Goal: Task Accomplishment & Management: Complete application form

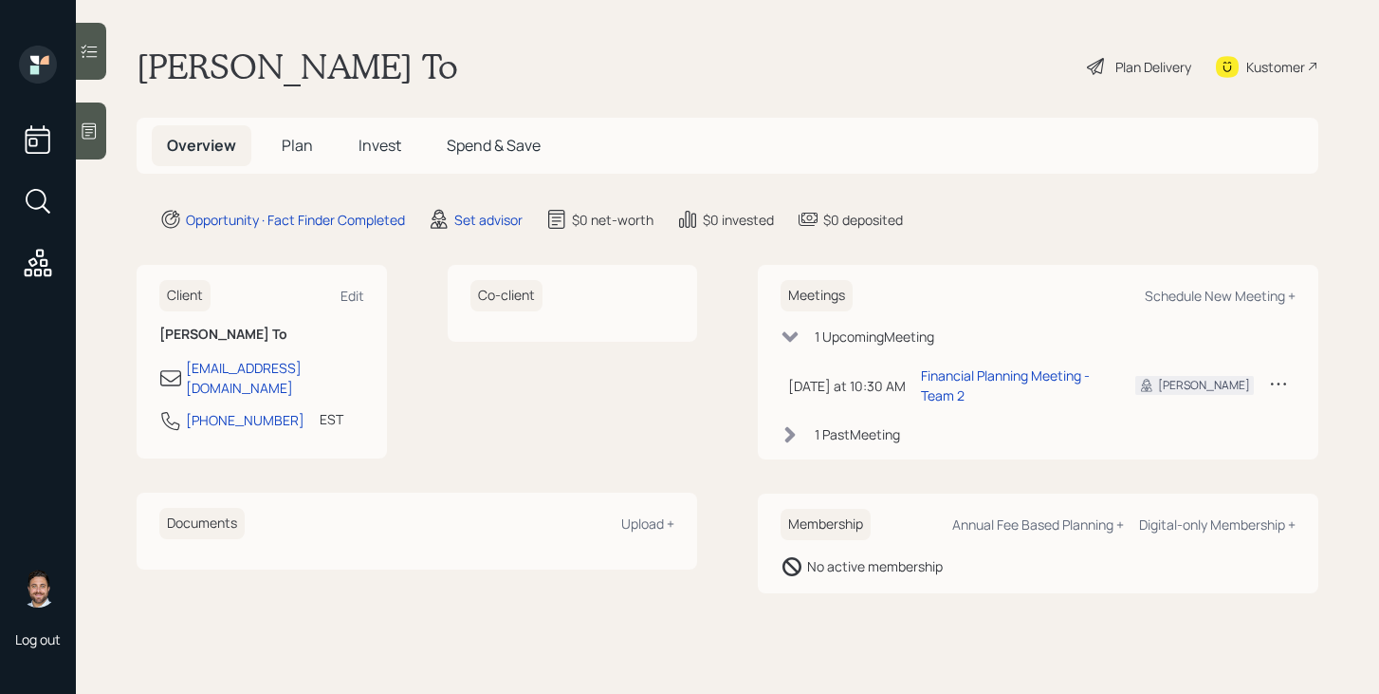
click at [96, 133] on icon at bounding box center [90, 131] width 14 height 16
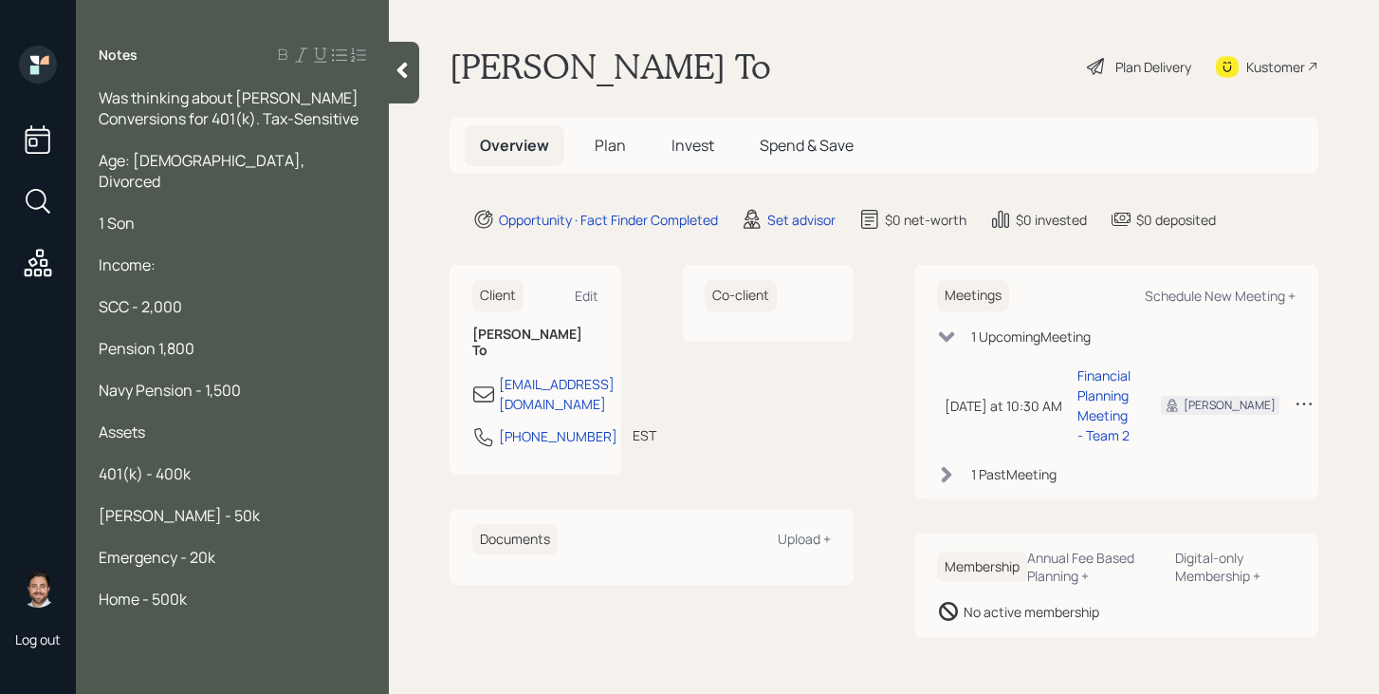
click at [416, 70] on div at bounding box center [404, 73] width 30 height 62
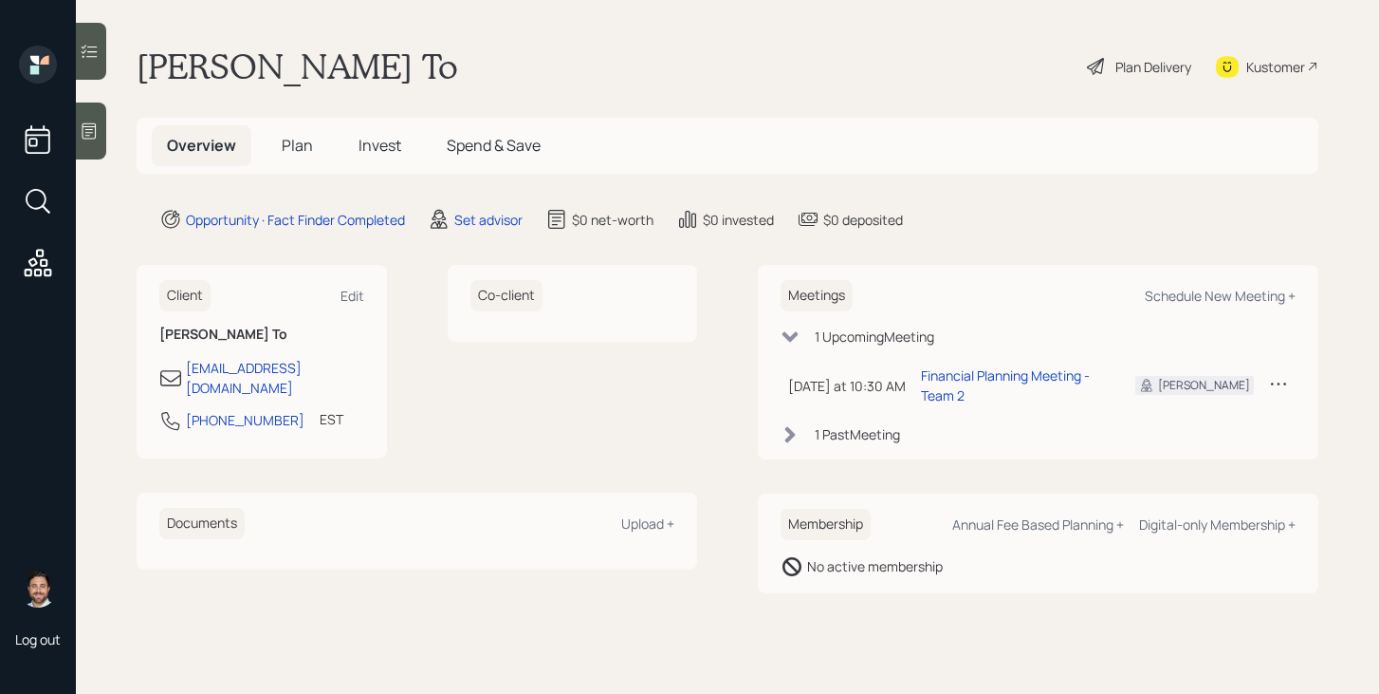
click at [297, 146] on span "Plan" at bounding box center [297, 145] width 31 height 21
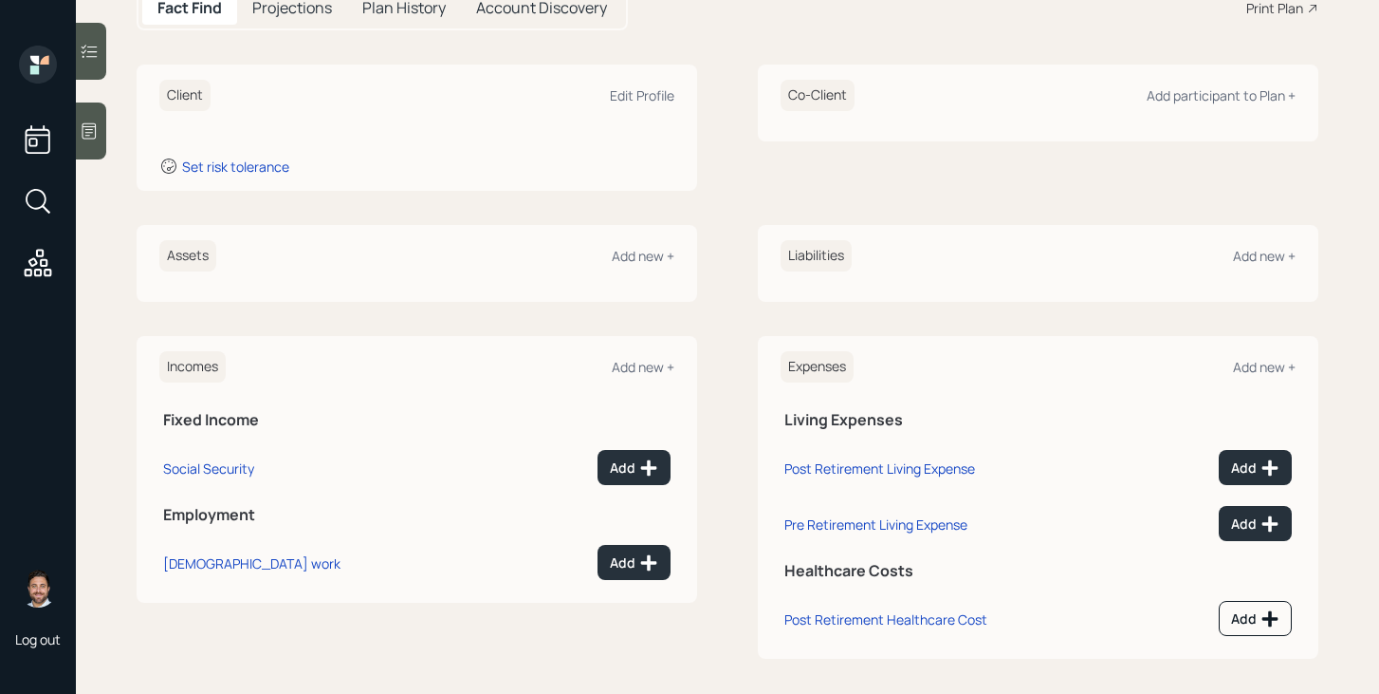
scroll to position [232, 0]
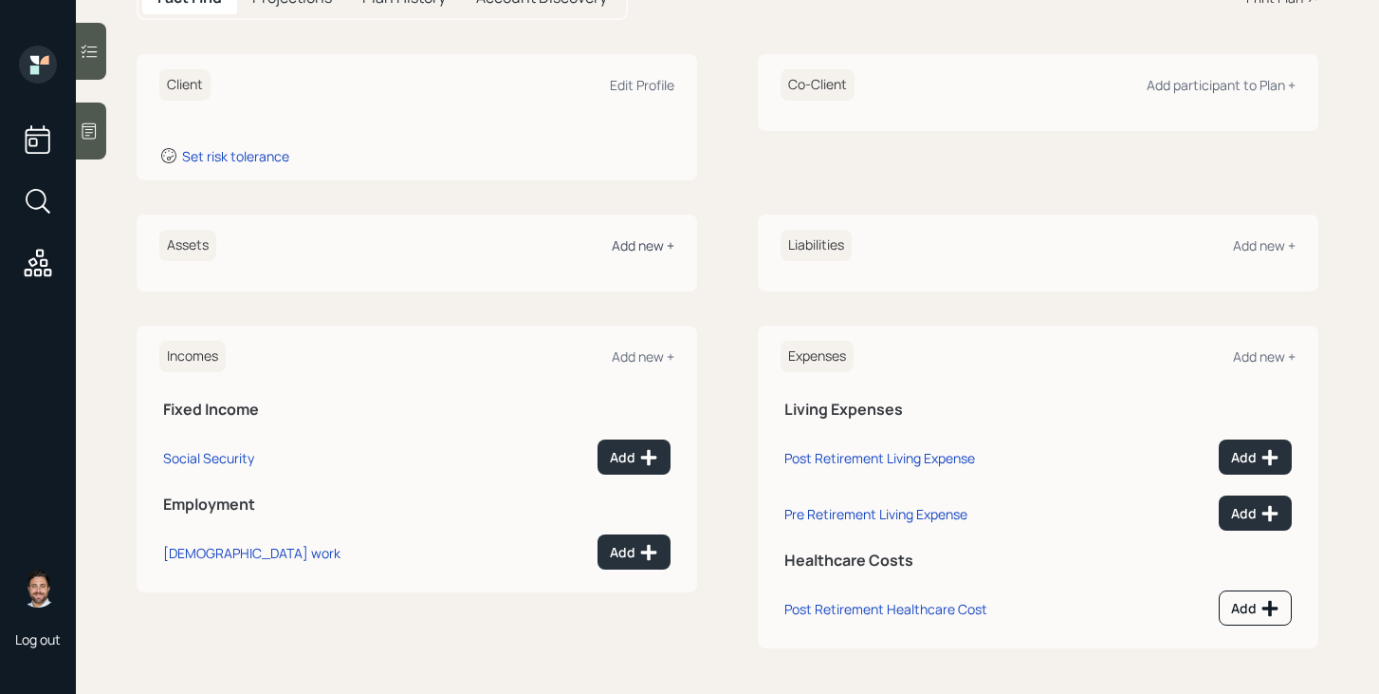
click at [664, 252] on div "Add new +" at bounding box center [643, 245] width 63 height 18
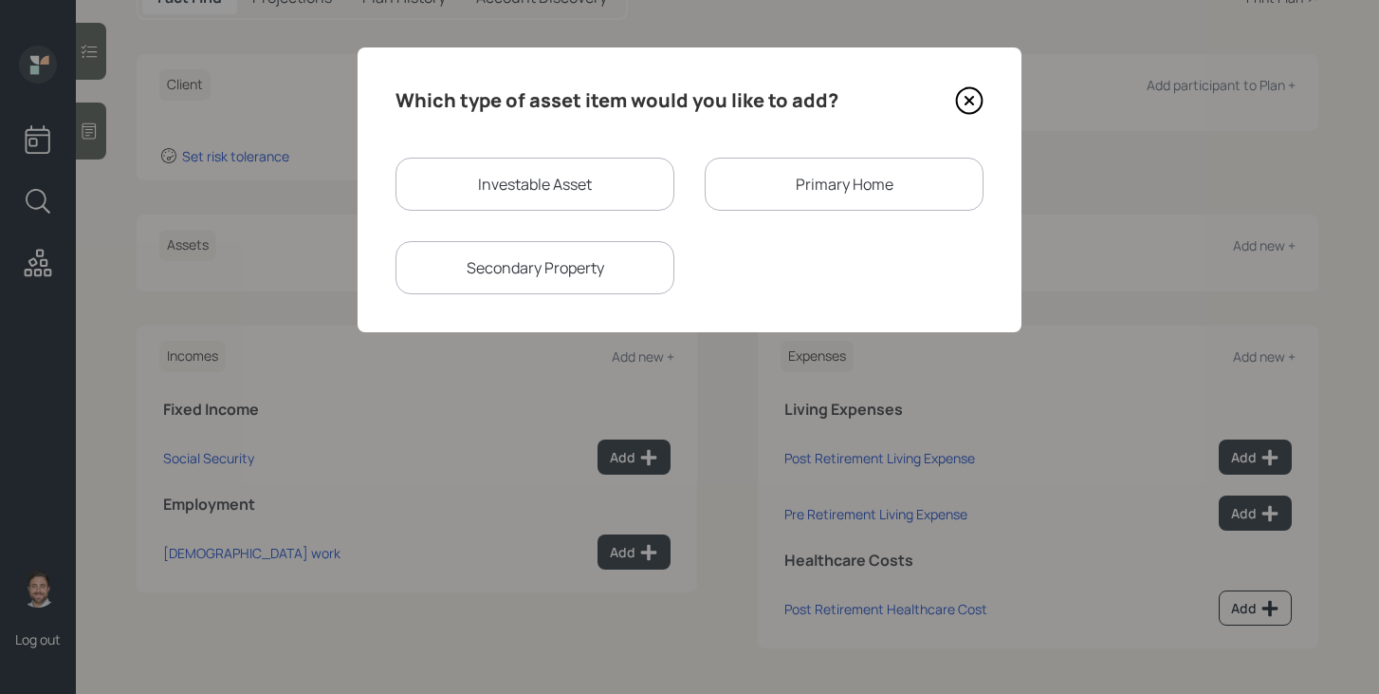
click at [572, 185] on div "Investable Asset" at bounding box center [535, 183] width 279 height 53
select select "taxable"
select select "balanced"
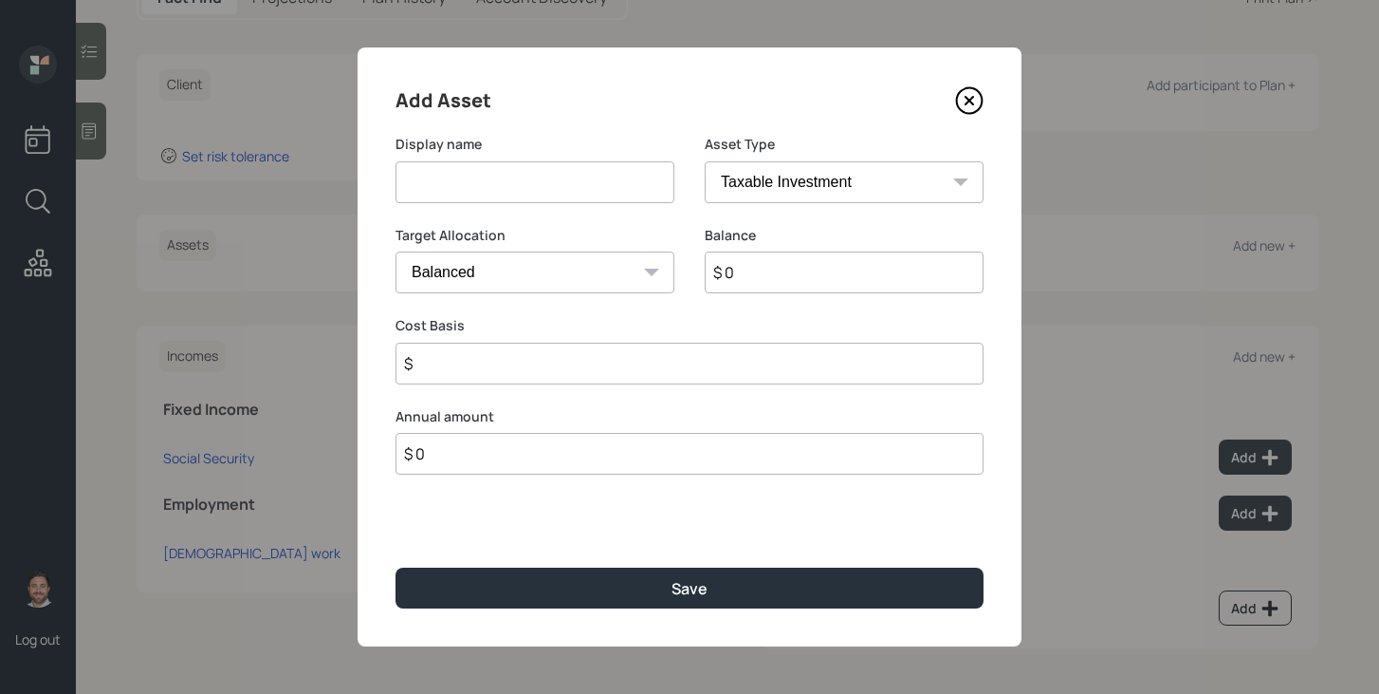
click at [572, 185] on input at bounding box center [535, 182] width 279 height 42
type input "Former 401k"
click at [769, 184] on select "SEP IRA IRA Roth IRA 401(k) Roth 401(k) 403(b) Roth 403(b) 457(b) Roth 457(b) H…" at bounding box center [844, 182] width 279 height 42
select select "company_sponsored"
click at [705, 161] on select "SEP IRA IRA Roth IRA 401(k) Roth 401(k) 403(b) Roth 403(b) 457(b) Roth 457(b) H…" at bounding box center [844, 182] width 279 height 42
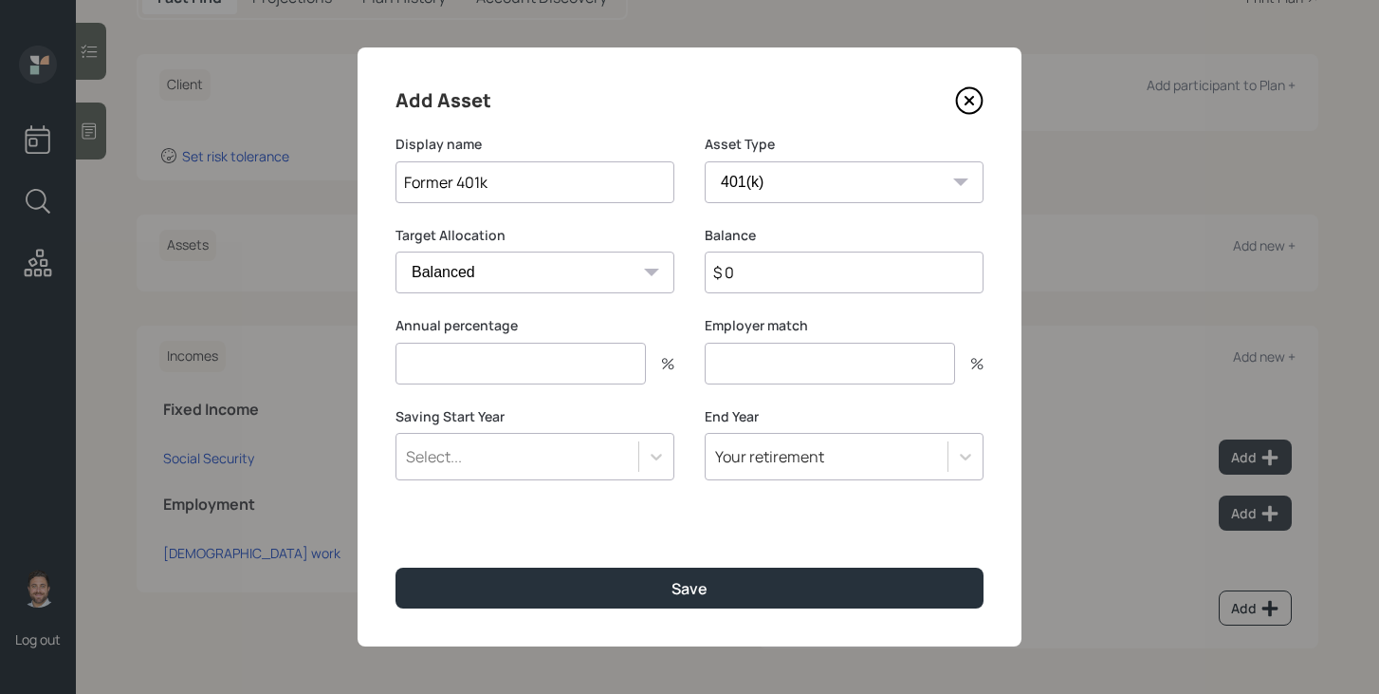
drag, startPoint x: 458, startPoint y: 179, endPoint x: 404, endPoint y: 178, distance: 54.1
click at [405, 179] on input "Former 401k" at bounding box center [535, 182] width 279 height 42
type input "401k"
click at [759, 269] on input "$ 0" at bounding box center [844, 272] width 279 height 42
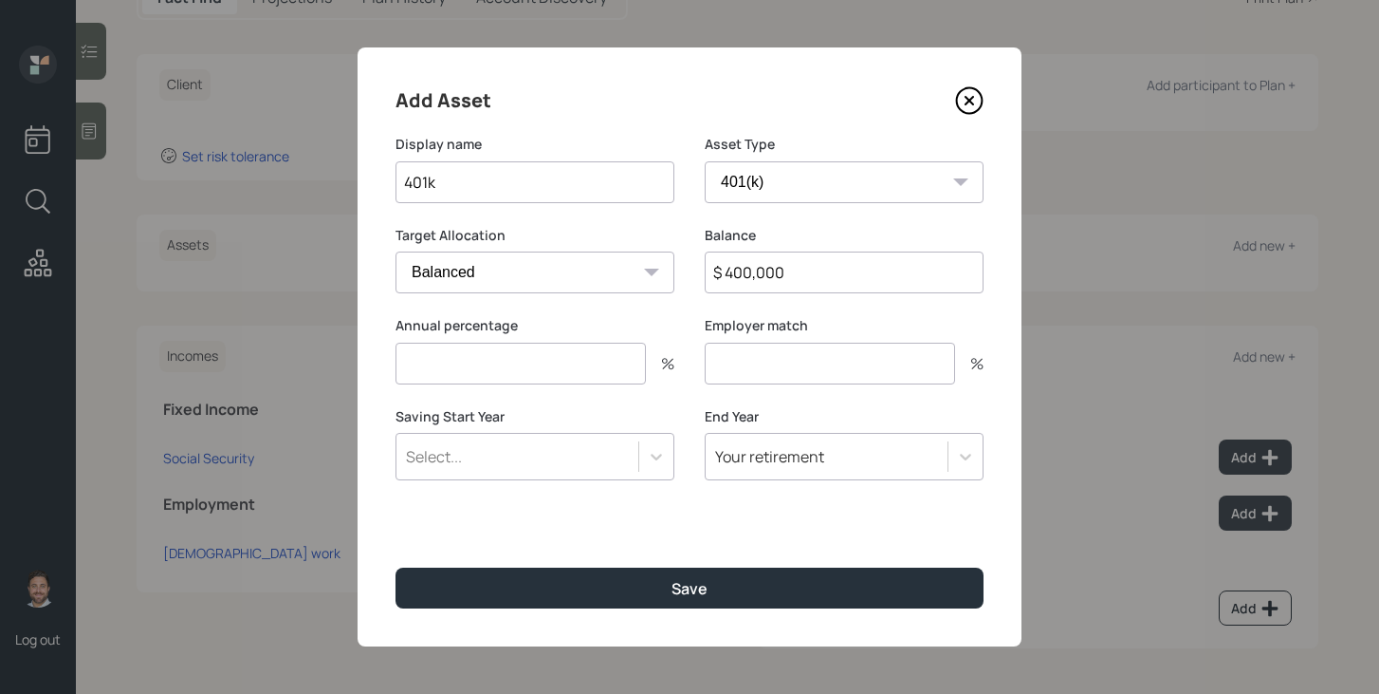
type input "$ 400,000"
click at [583, 370] on input "number" at bounding box center [521, 363] width 250 height 42
type input "0"
click at [742, 372] on input "number" at bounding box center [830, 363] width 250 height 42
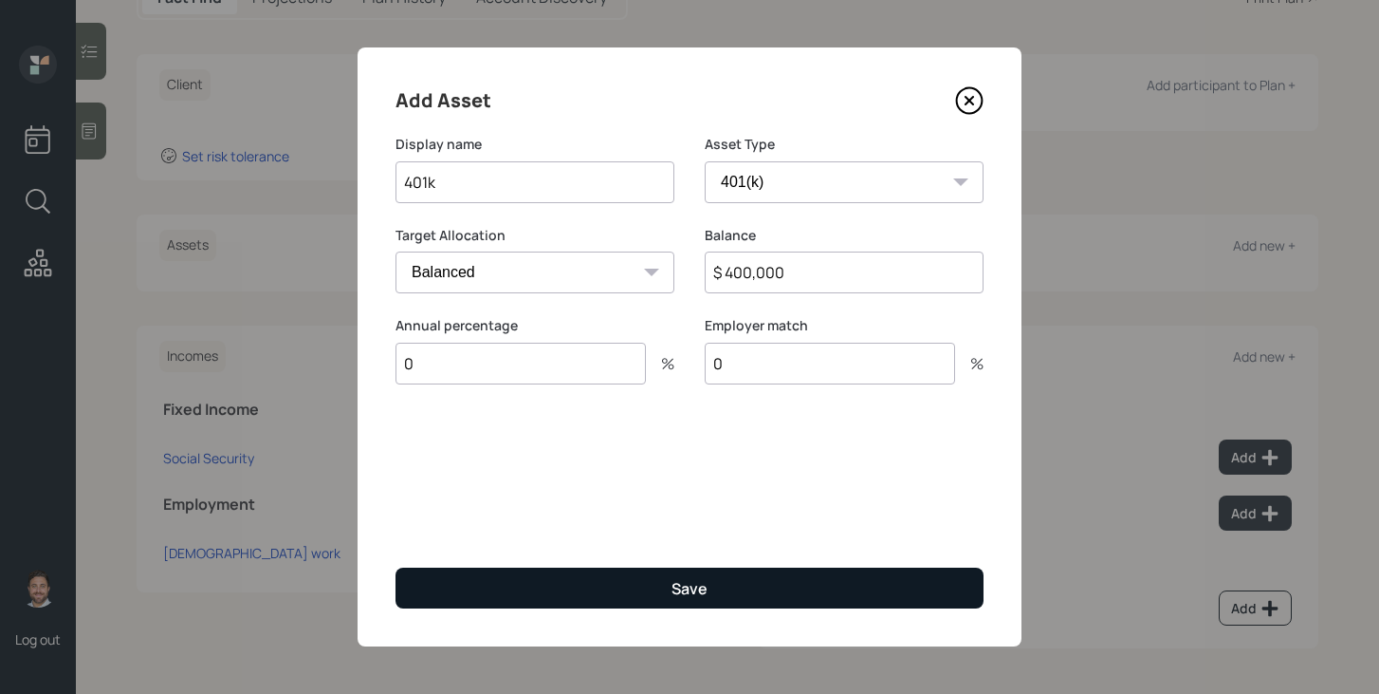
type input "0"
click at [711, 585] on button "Save" at bounding box center [690, 587] width 588 height 41
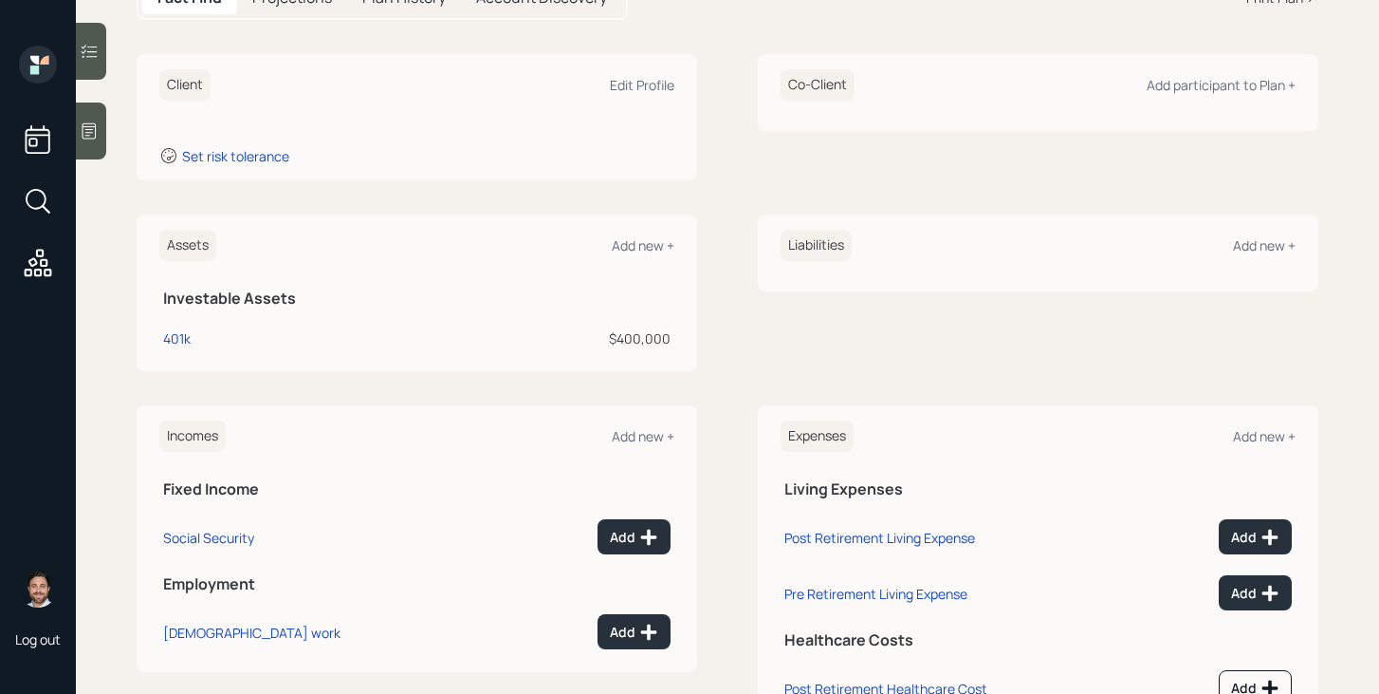
click at [652, 258] on div "Assets Add new +" at bounding box center [416, 245] width 515 height 31
click at [656, 245] on div "Add new +" at bounding box center [643, 245] width 63 height 18
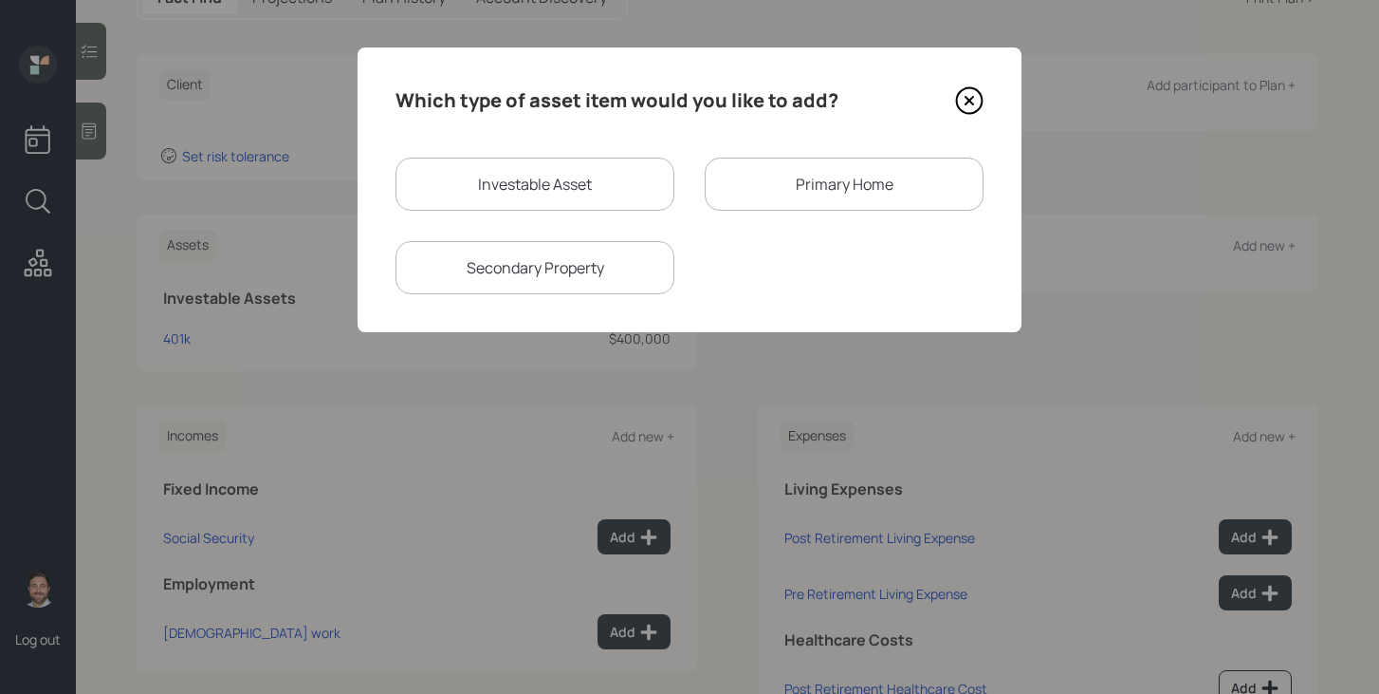
click at [615, 191] on div "Investable Asset" at bounding box center [535, 183] width 279 height 53
select select "taxable"
select select "balanced"
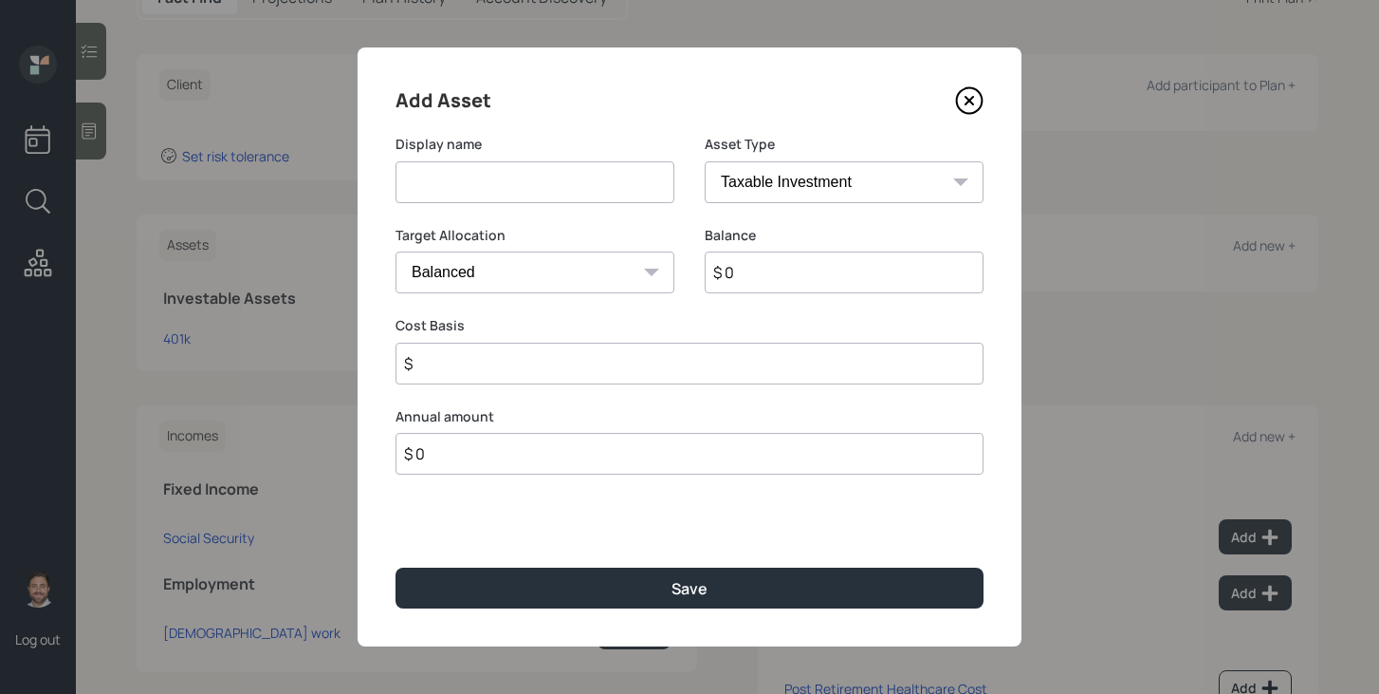
click at [615, 191] on input at bounding box center [535, 182] width 279 height 42
type input "Roth IRA"
click at [845, 189] on select "SEP IRA IRA Roth IRA 401(k) Roth 401(k) 403(b) Roth 403(b) 457(b) Roth 457(b) H…" at bounding box center [844, 182] width 279 height 42
select select "roth_ira"
click at [705, 161] on select "SEP IRA IRA Roth IRA 401(k) Roth 401(k) 403(b) Roth 403(b) 457(b) Roth 457(b) H…" at bounding box center [844, 182] width 279 height 42
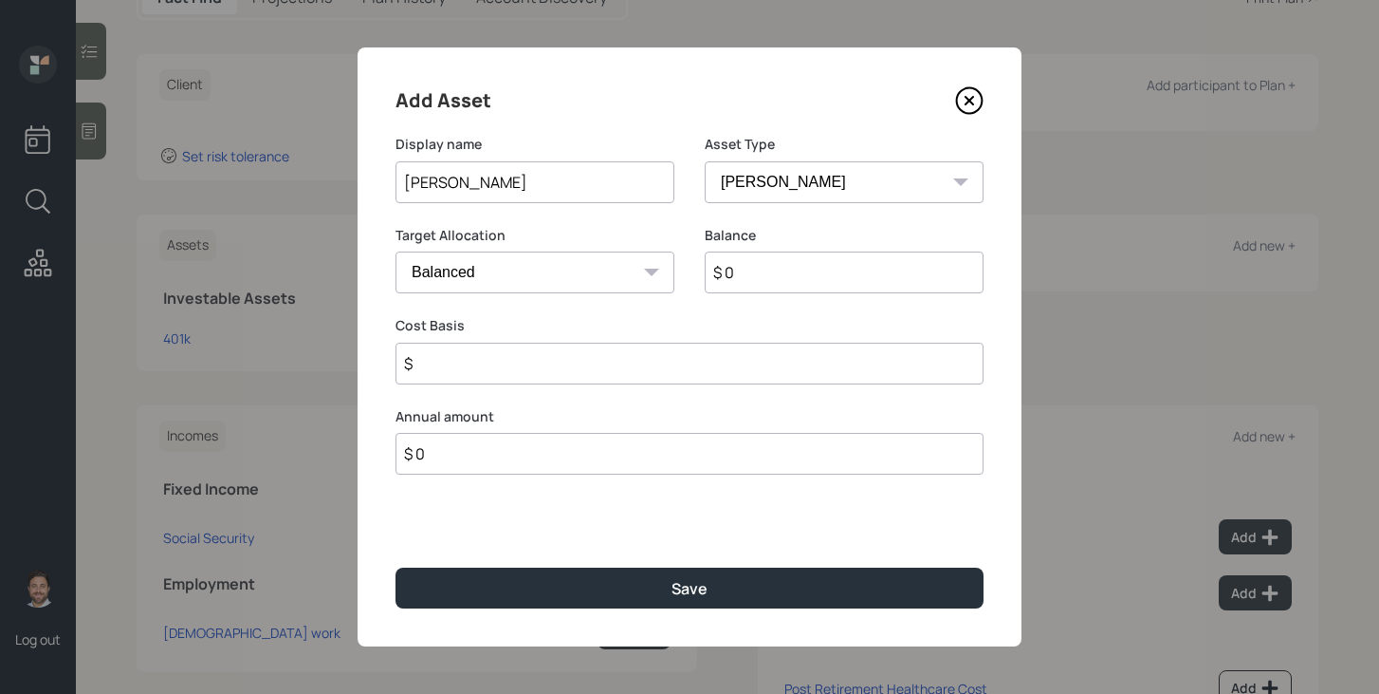
type input "$"
click at [766, 272] on input "$ 0" at bounding box center [844, 272] width 279 height 42
type input "$ 50,000"
click at [718, 359] on input "$" at bounding box center [690, 363] width 588 height 42
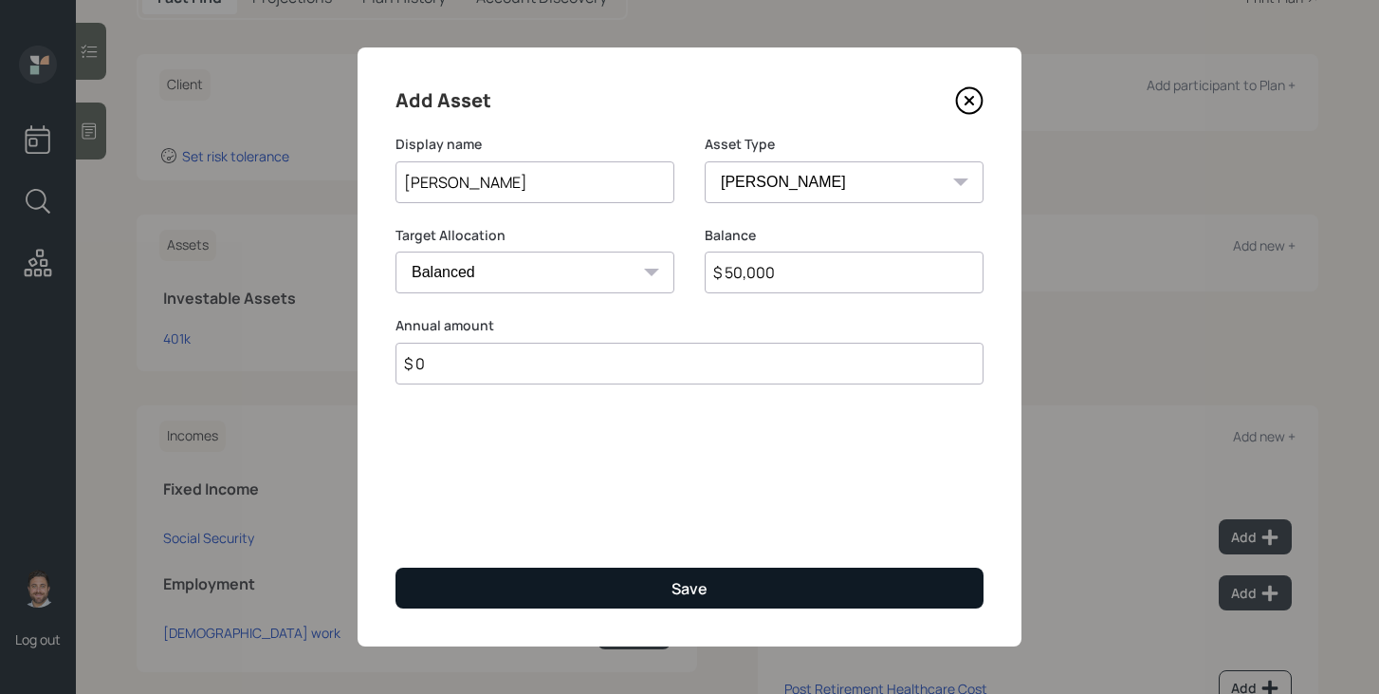
type input "$ 0"
click at [659, 583] on button "Save" at bounding box center [690, 587] width 588 height 41
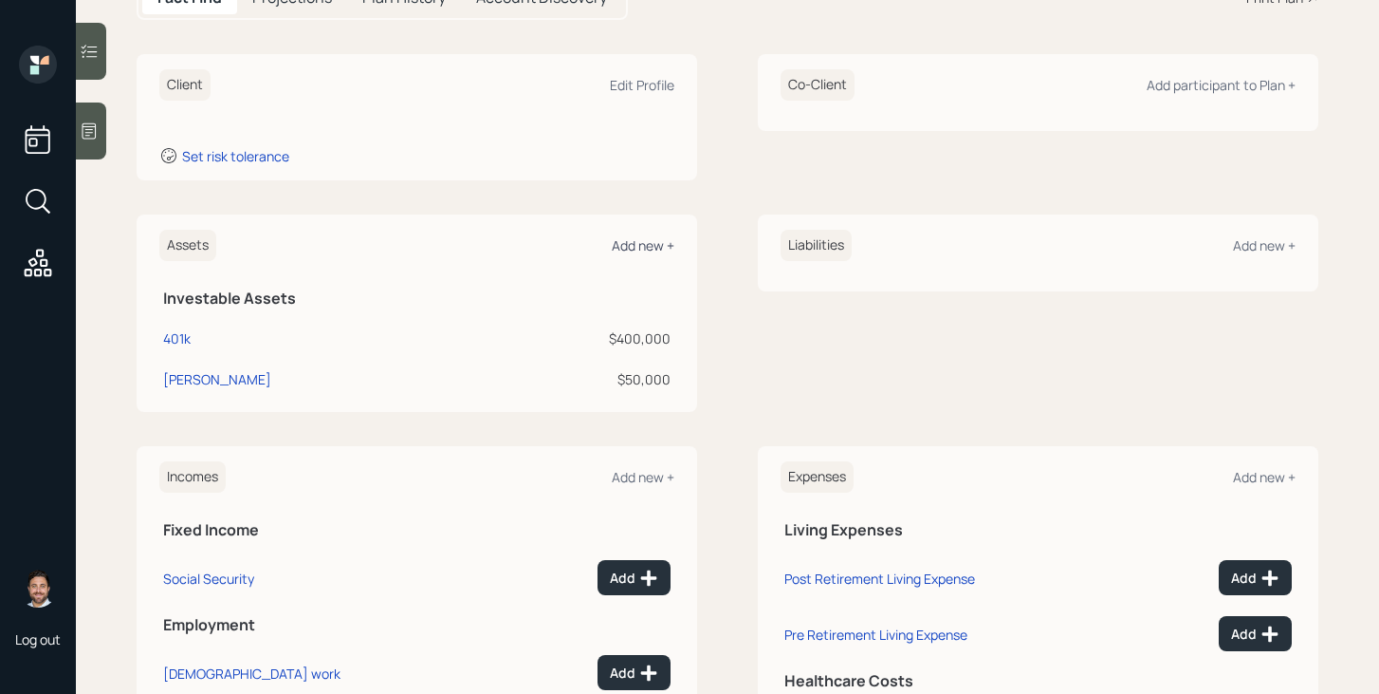
click at [652, 246] on div "Add new +" at bounding box center [643, 245] width 63 height 18
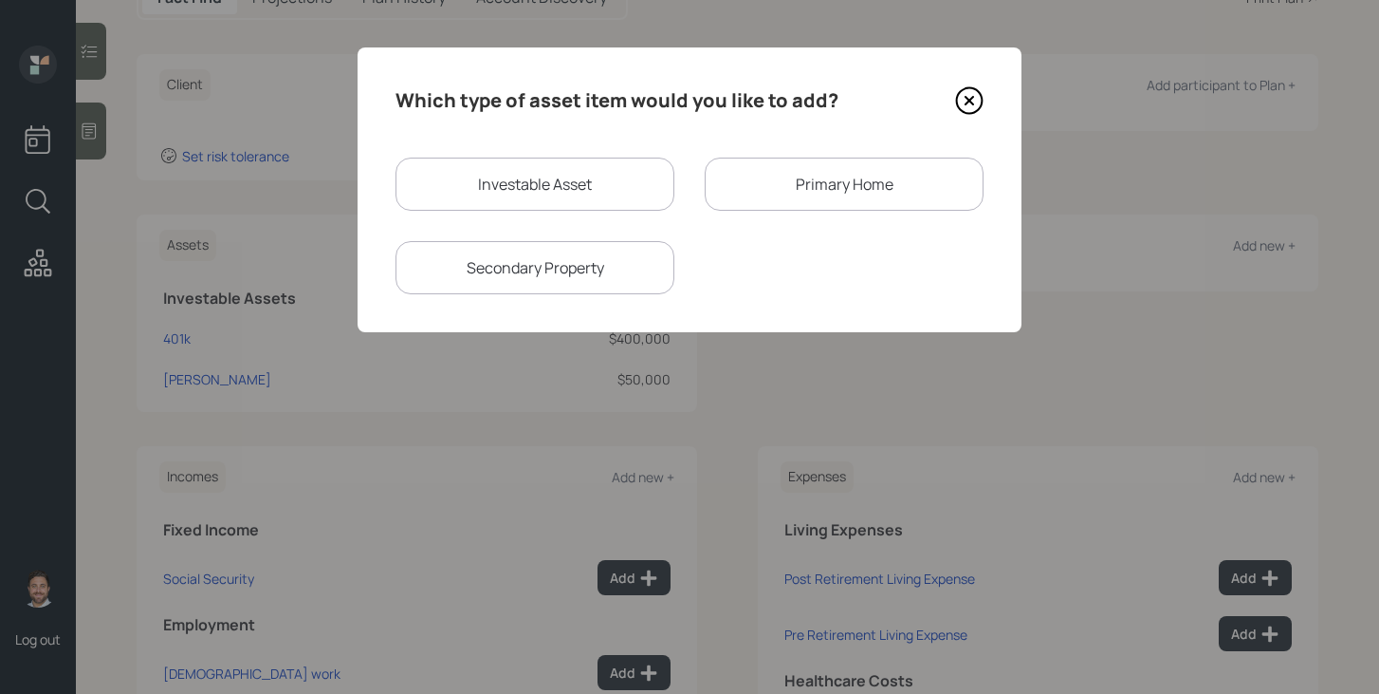
click at [602, 191] on div "Investable Asset" at bounding box center [535, 183] width 279 height 53
select select "taxable"
select select "balanced"
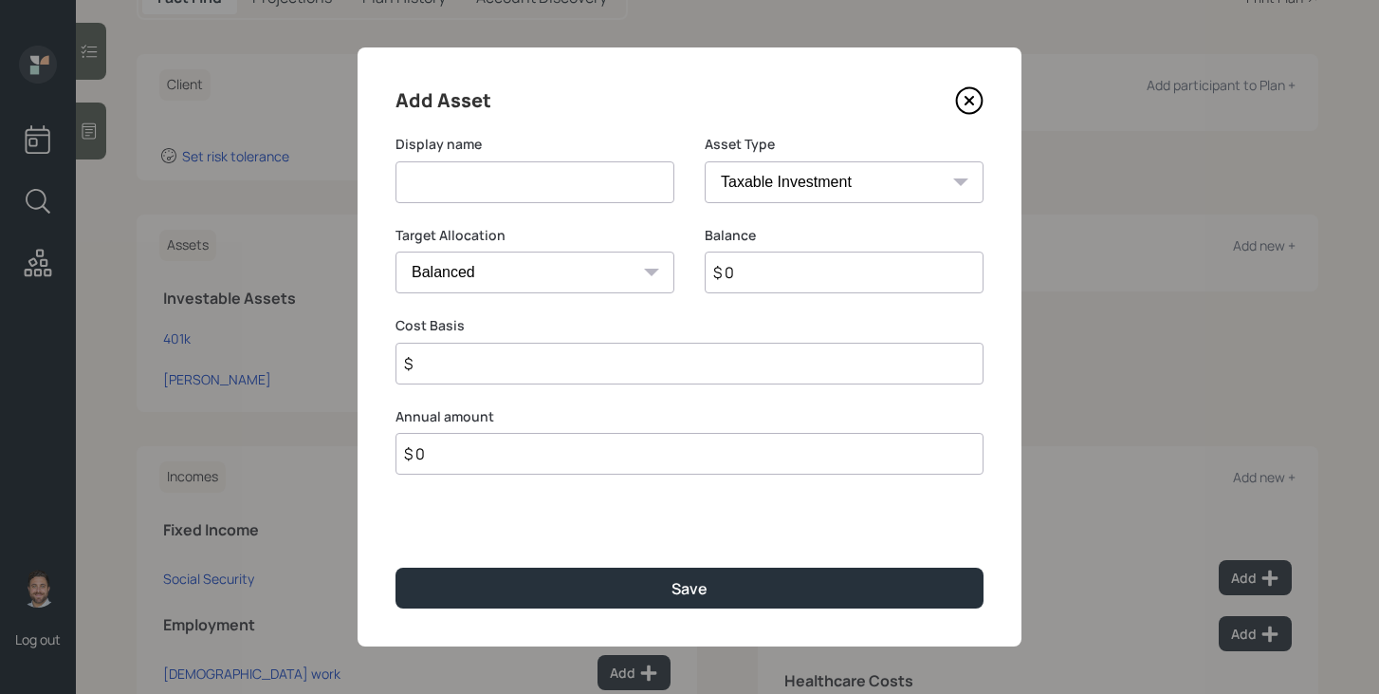
click at [602, 191] on input at bounding box center [535, 182] width 279 height 42
type input "Emergency Fund"
click at [834, 192] on select "SEP IRA IRA Roth IRA 401(k) Roth 401(k) 403(b) Roth 403(b) 457(b) Roth 457(b) H…" at bounding box center [844, 182] width 279 height 42
select select "emergency_fund"
click at [705, 161] on select "SEP IRA IRA Roth IRA 401(k) Roth 401(k) 403(b) Roth 403(b) 457(b) Roth 457(b) H…" at bounding box center [844, 182] width 279 height 42
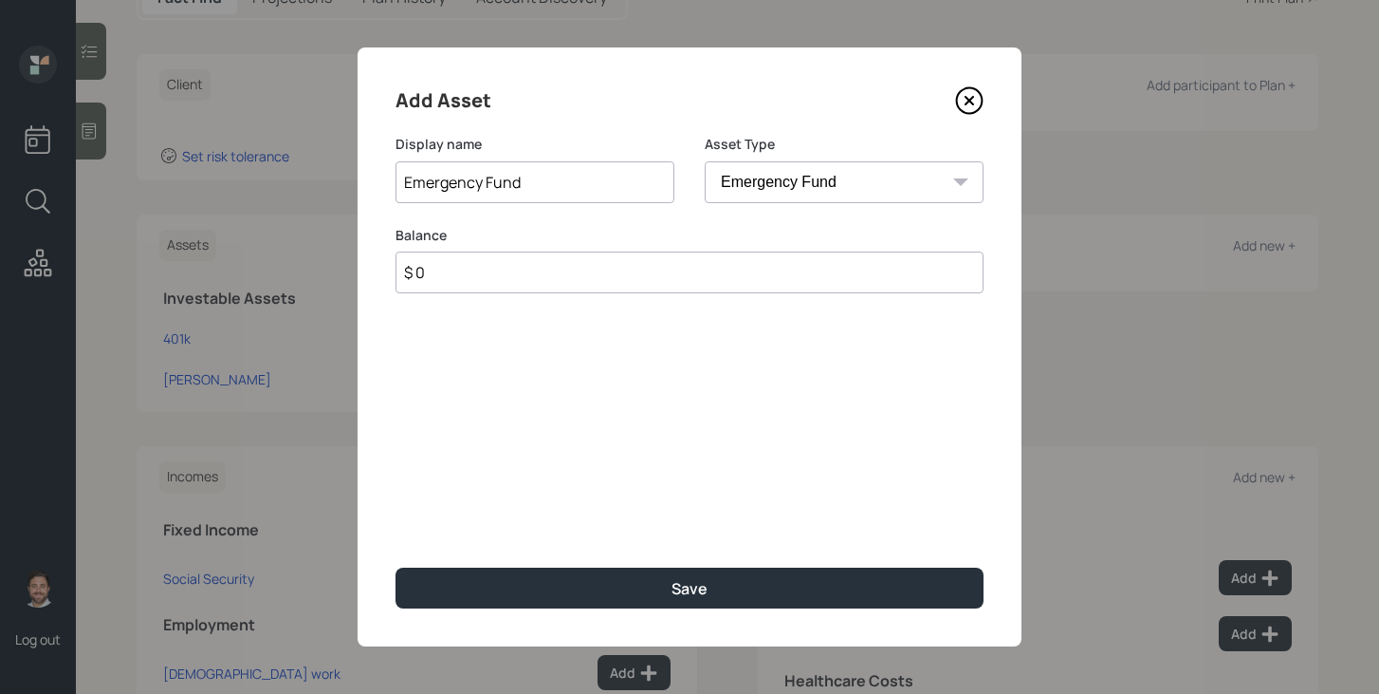
click at [670, 257] on input "$ 0" at bounding box center [690, 272] width 588 height 42
click at [670, 263] on input "$ 0" at bounding box center [690, 272] width 588 height 42
click at [524, 279] on input "$ 50,000" at bounding box center [690, 272] width 588 height 42
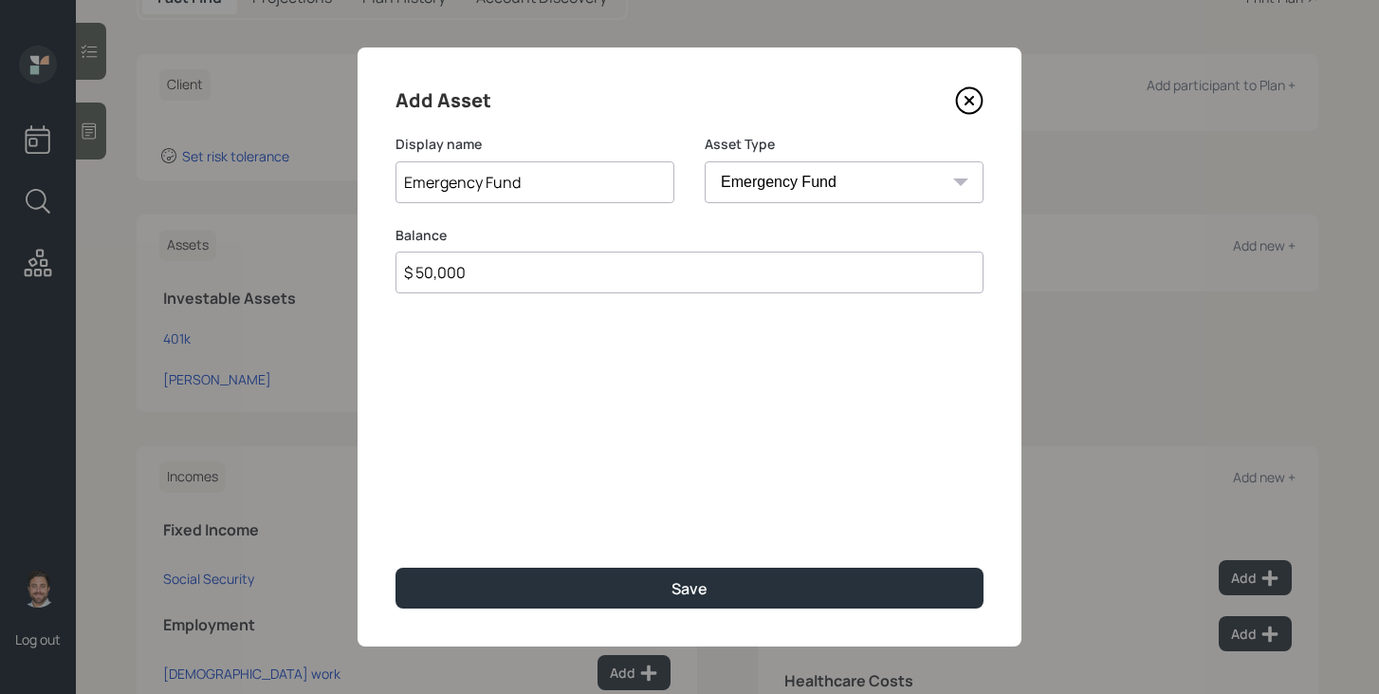
click at [524, 279] on input "$ 50,000" at bounding box center [690, 272] width 588 height 42
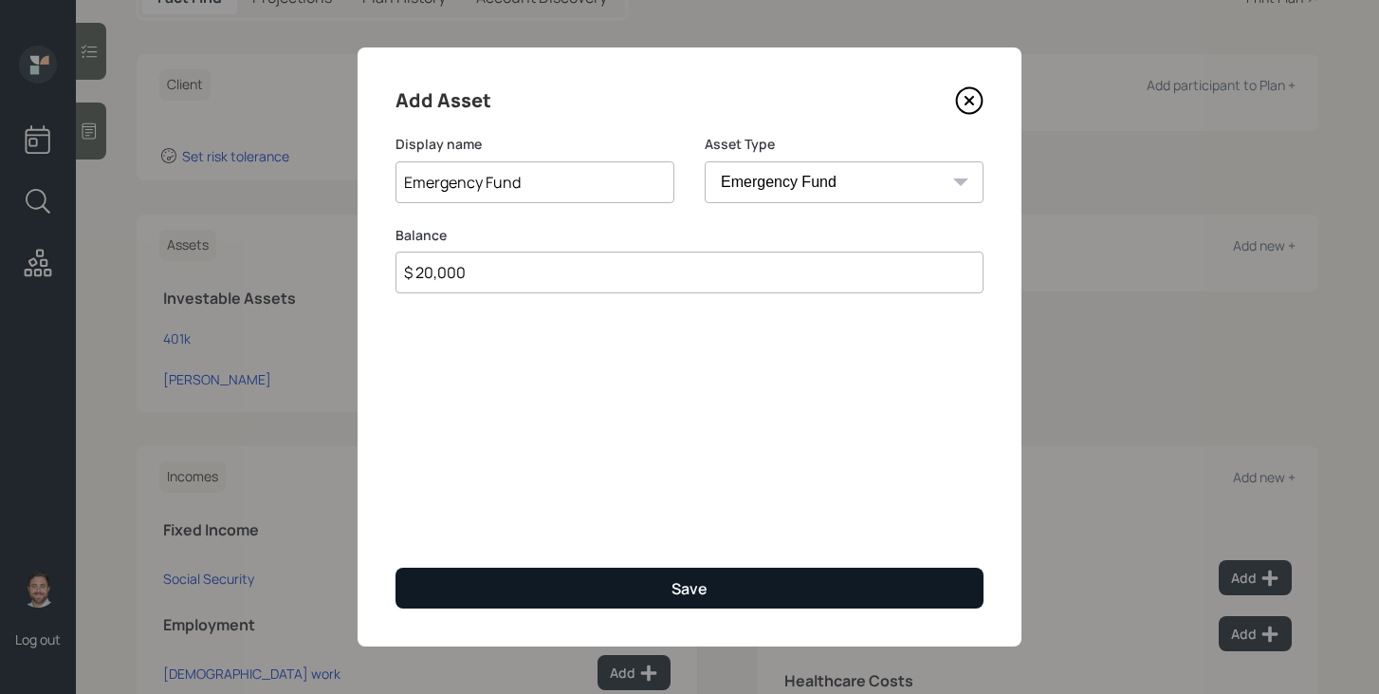
type input "$ 20,000"
click at [527, 596] on button "Save" at bounding box center [690, 587] width 588 height 41
